Goal: Entertainment & Leisure: Consume media (video, audio)

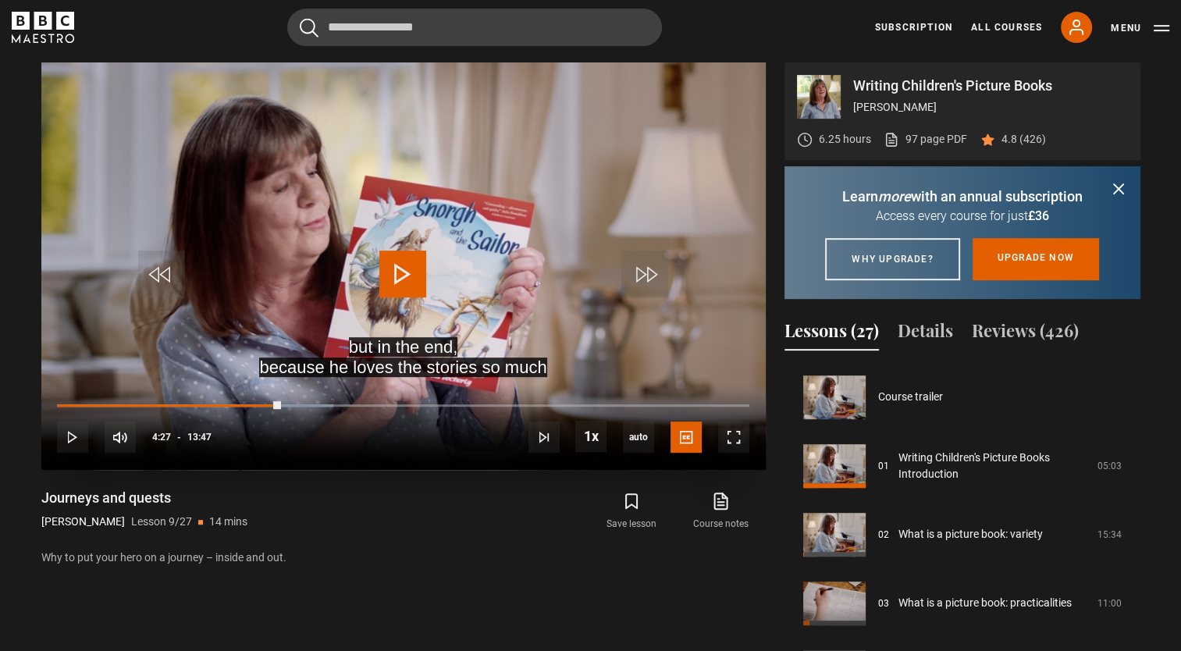
scroll to position [549, 0]
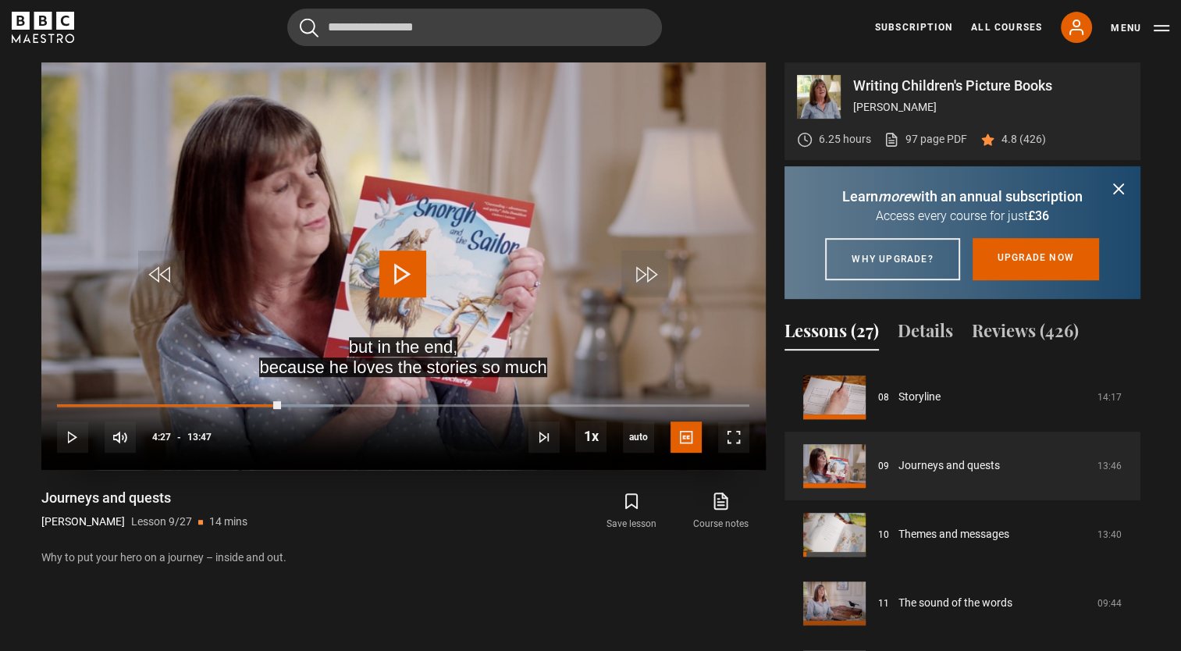
click at [399, 264] on span "Video Player" at bounding box center [402, 273] width 47 height 47
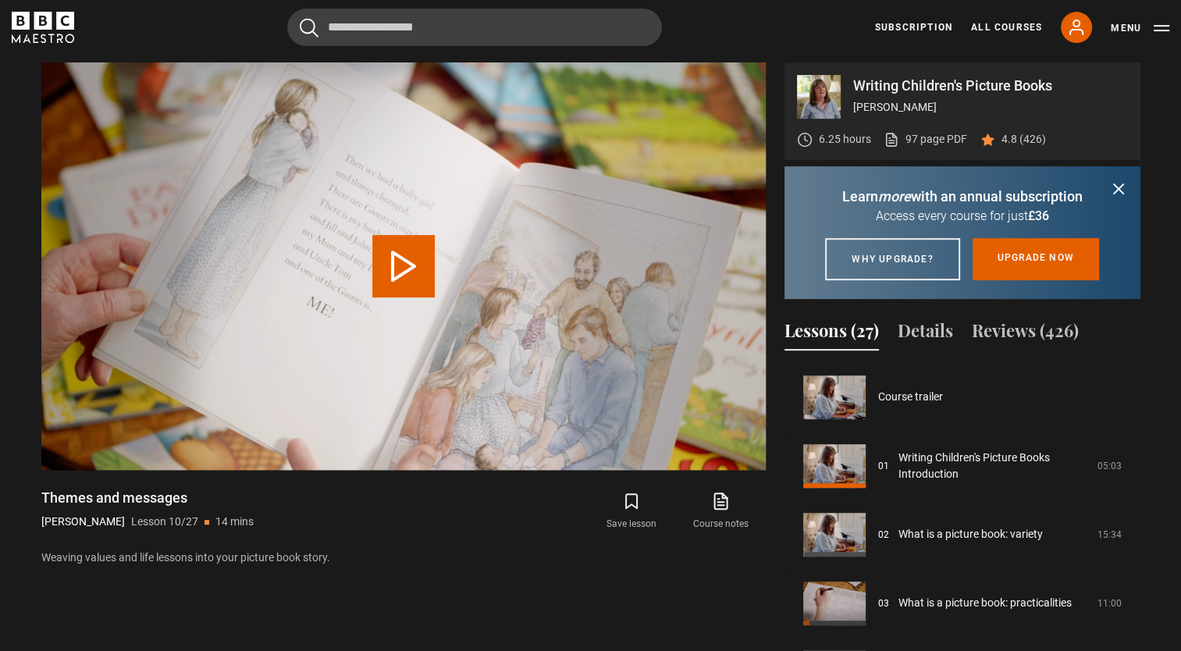
scroll to position [618, 0]
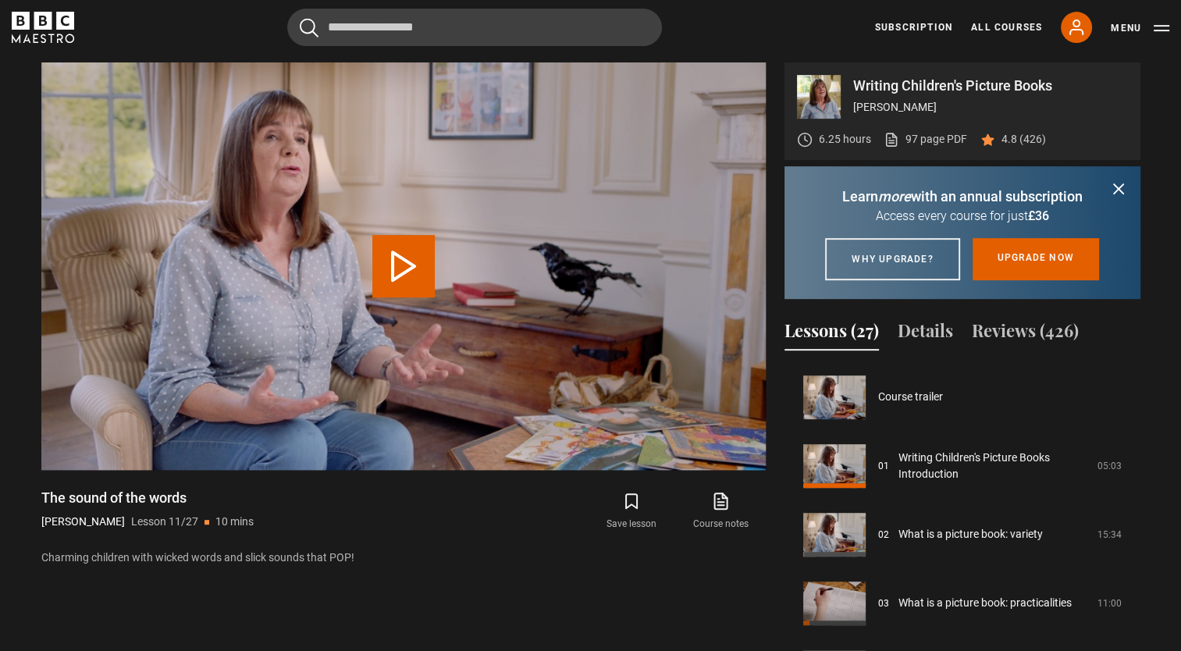
scroll to position [687, 0]
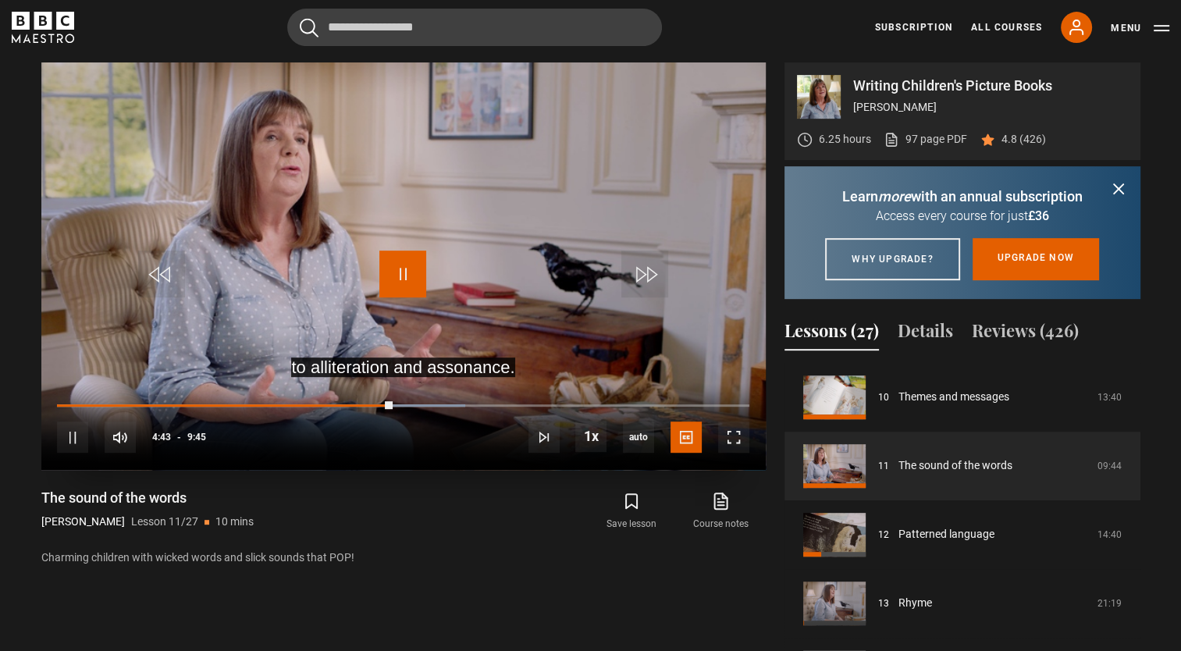
click at [400, 264] on span "Video Player" at bounding box center [402, 273] width 47 height 47
